Goal: Task Accomplishment & Management: Use online tool/utility

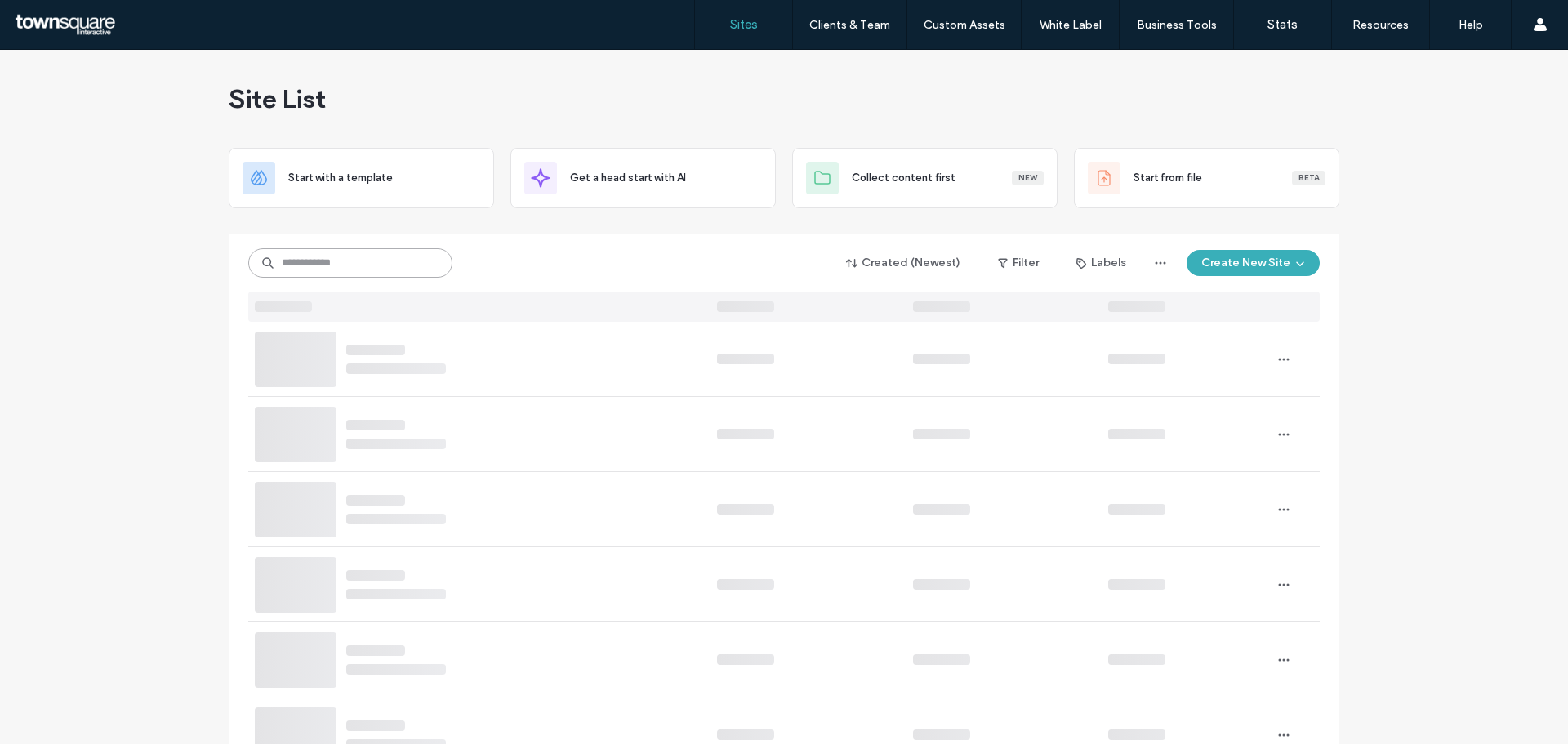
click at [344, 268] on input at bounding box center [351, 262] width 204 height 29
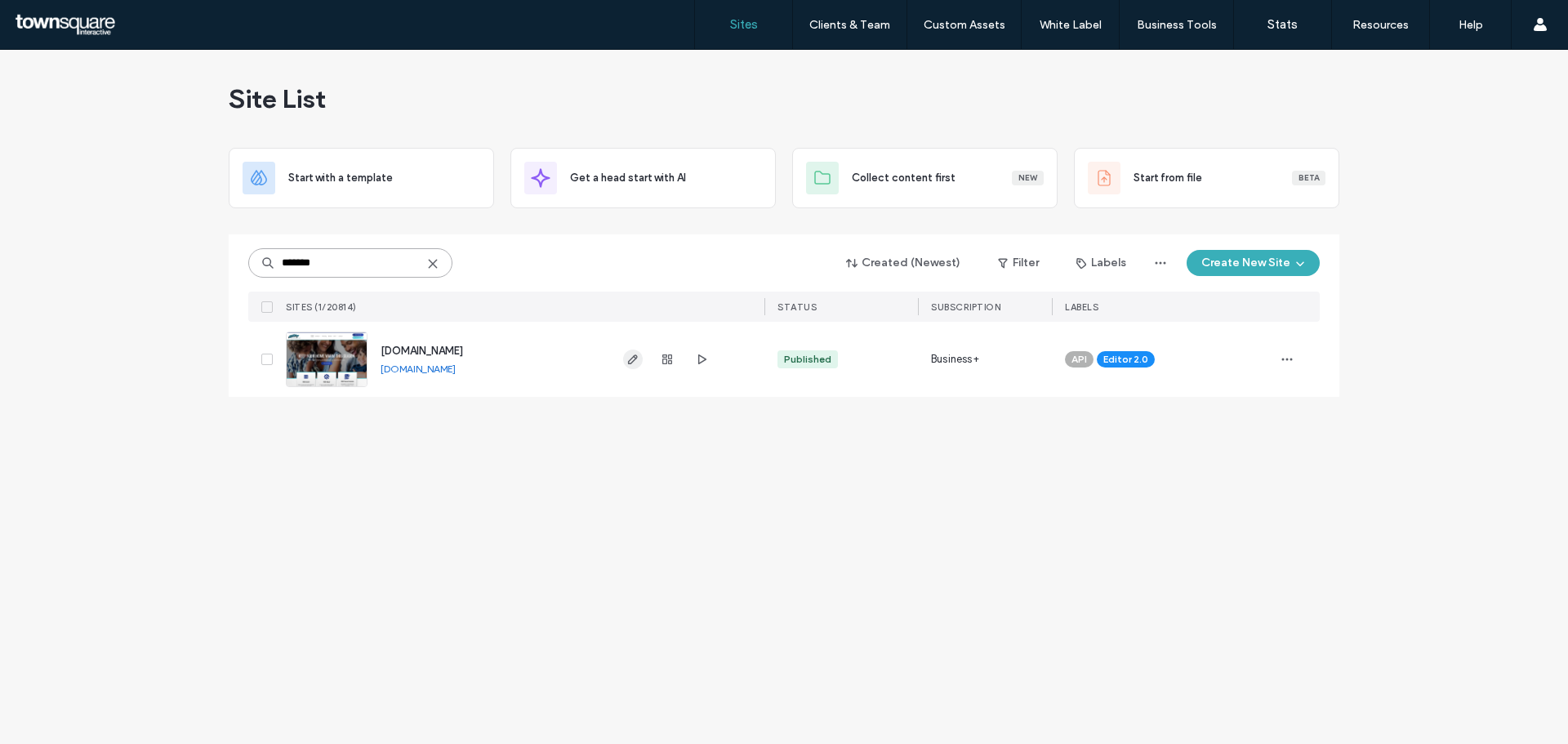
type input "*******"
click at [632, 367] on span "button" at bounding box center [633, 359] width 20 height 20
